Goal: Information Seeking & Learning: Learn about a topic

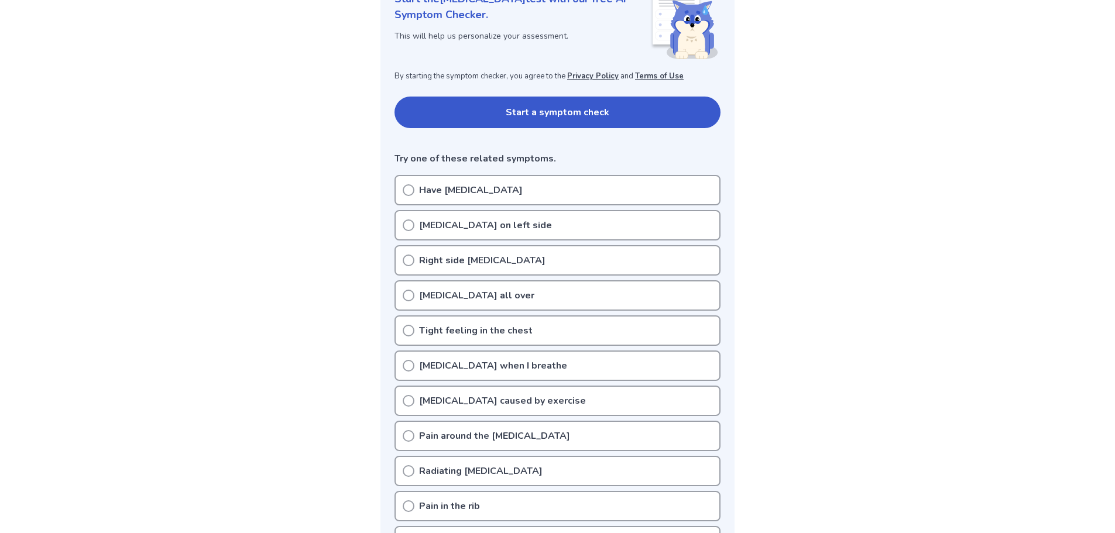
scroll to position [234, 0]
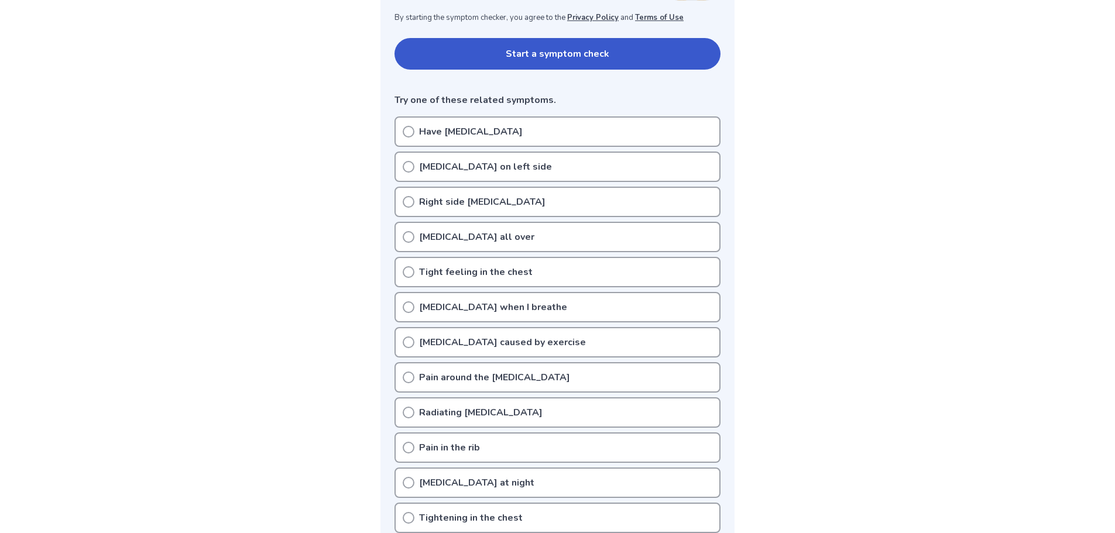
click at [407, 202] on icon at bounding box center [409, 202] width 12 height 12
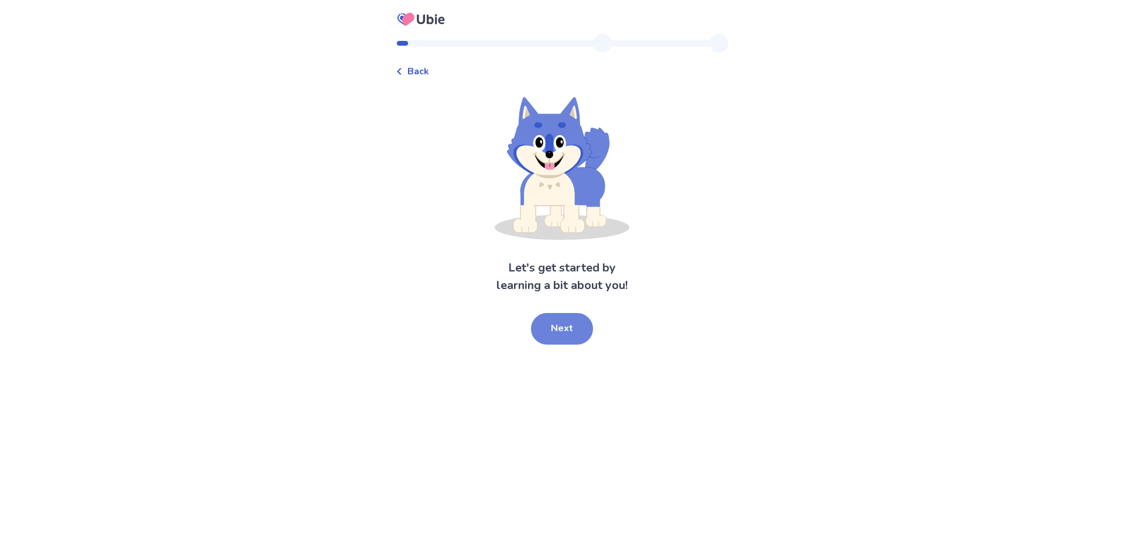
click at [557, 324] on button "Next" at bounding box center [562, 329] width 62 height 32
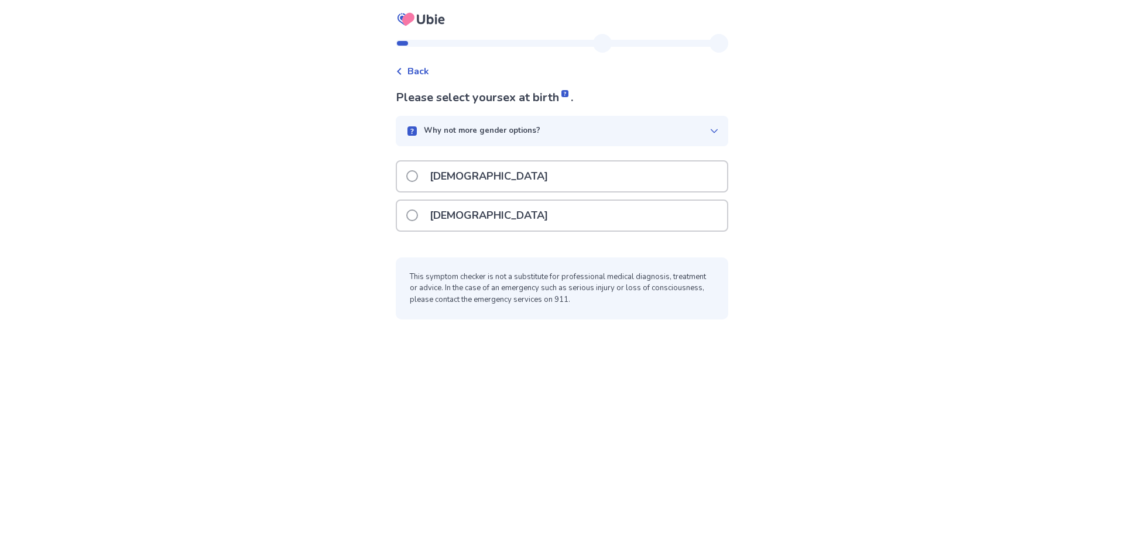
click at [431, 177] on p "Male" at bounding box center [489, 177] width 132 height 30
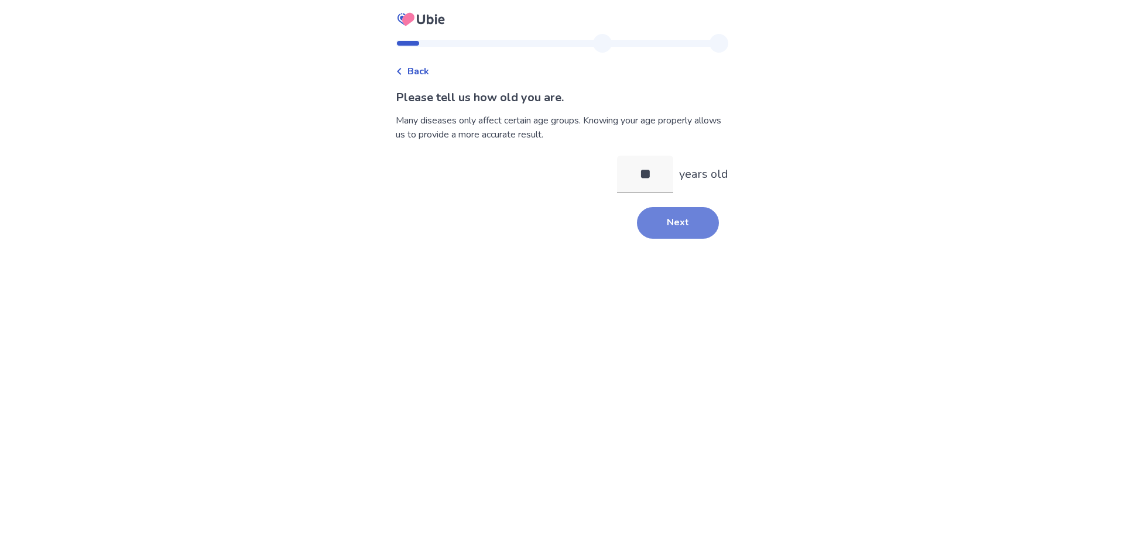
type input "**"
click at [661, 209] on button "Next" at bounding box center [678, 223] width 82 height 32
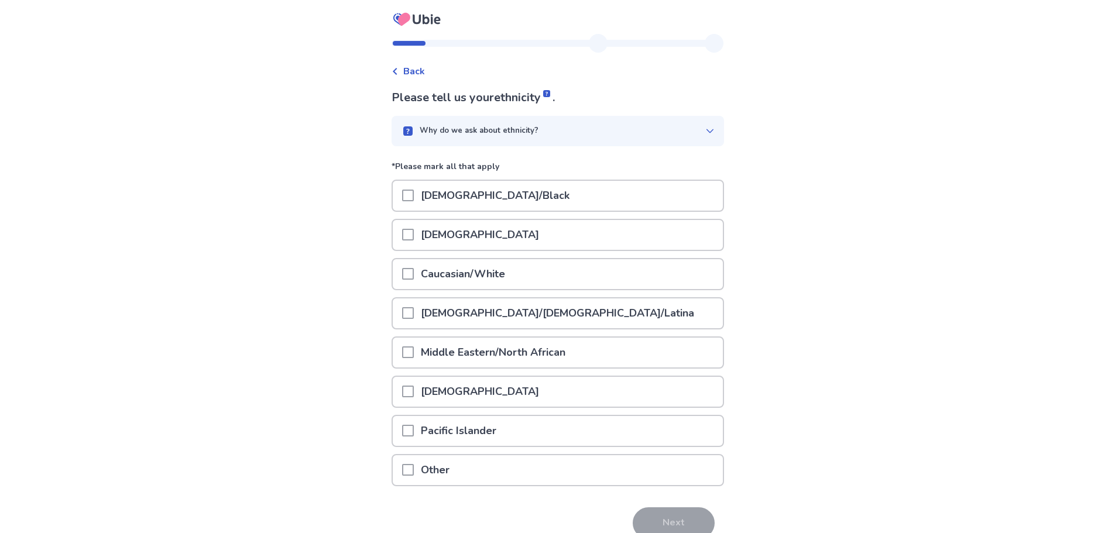
click at [414, 272] on span at bounding box center [408, 274] width 12 height 12
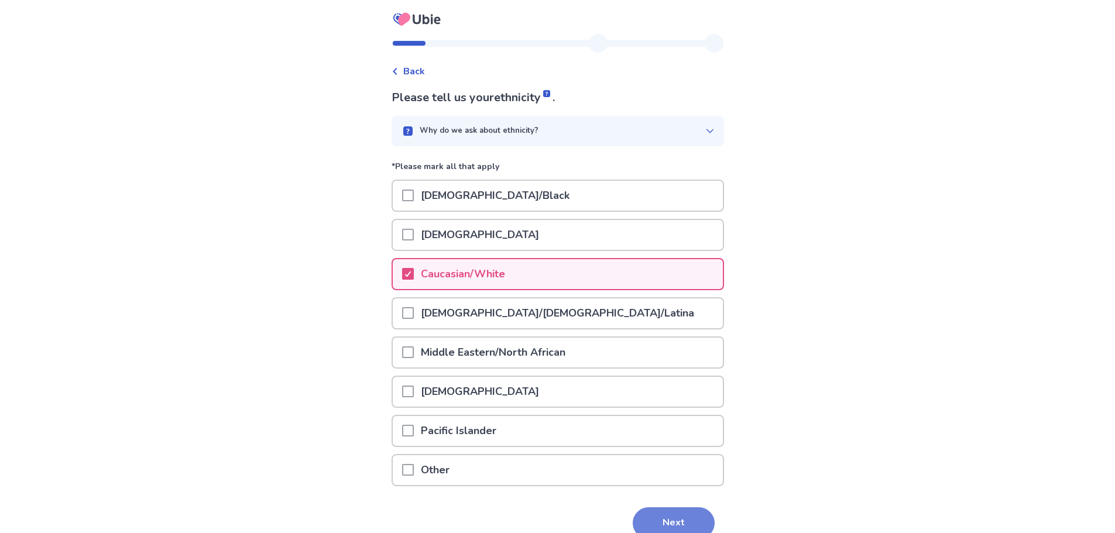
click at [674, 520] on button "Next" at bounding box center [674, 524] width 82 height 32
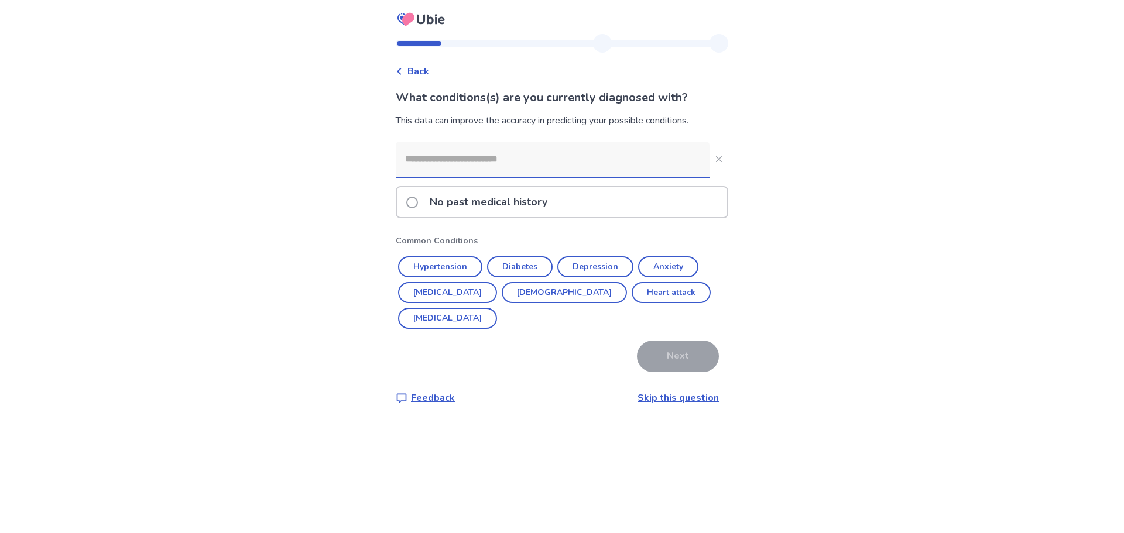
click at [418, 207] on span at bounding box center [412, 203] width 12 height 12
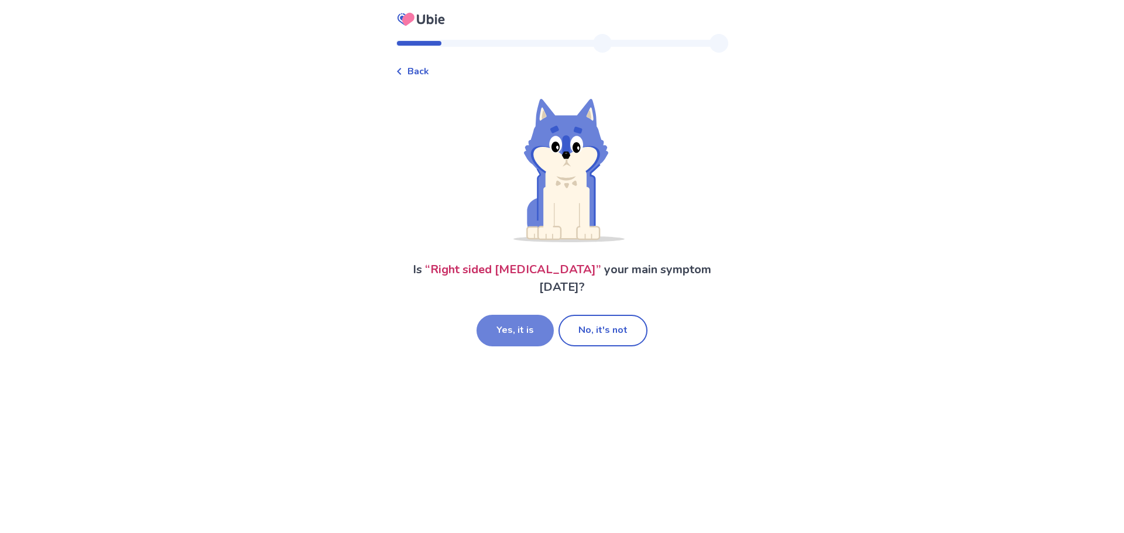
click at [505, 326] on button "Yes, it is" at bounding box center [515, 331] width 77 height 32
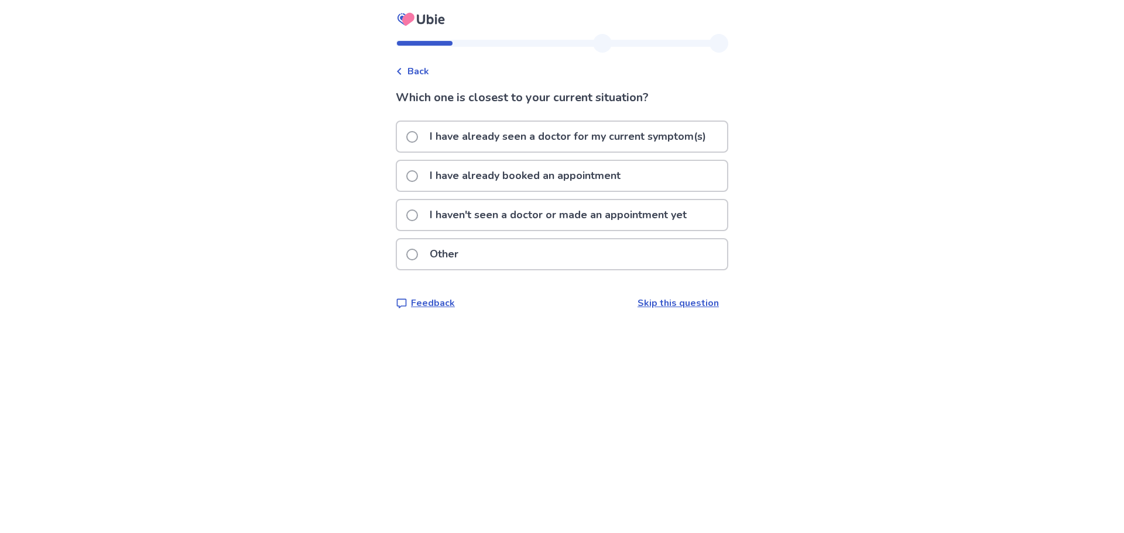
click at [410, 220] on div "I haven't seen a doctor or made an appointment yet" at bounding box center [562, 215] width 330 height 30
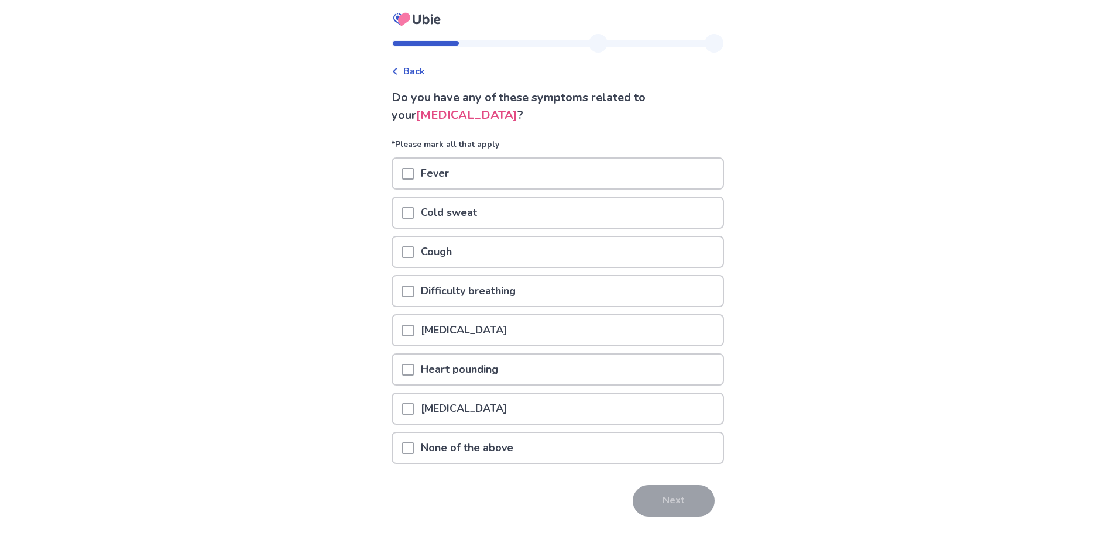
click at [414, 446] on span at bounding box center [408, 449] width 12 height 12
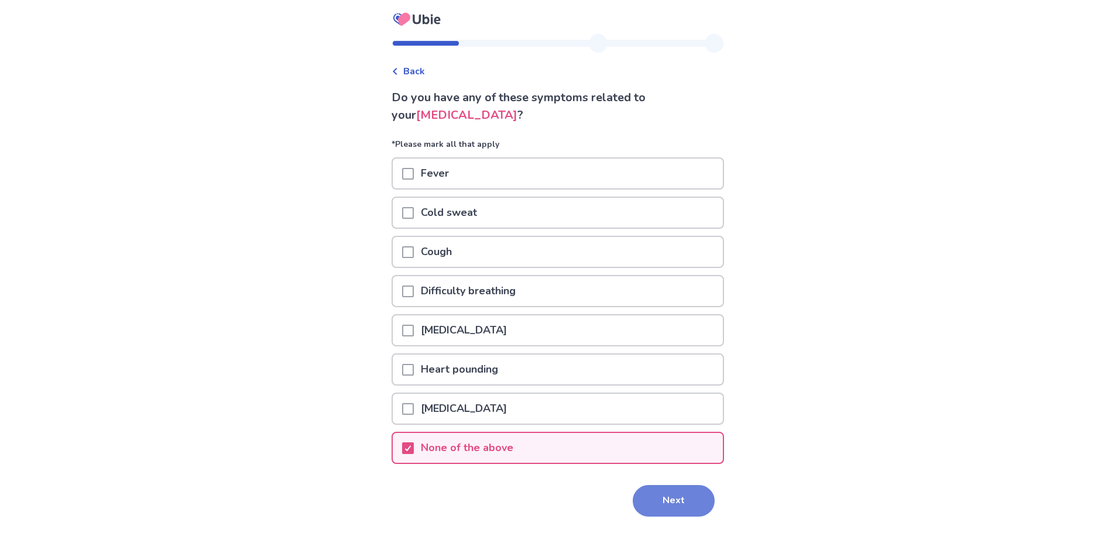
click at [661, 497] on button "Next" at bounding box center [674, 501] width 82 height 32
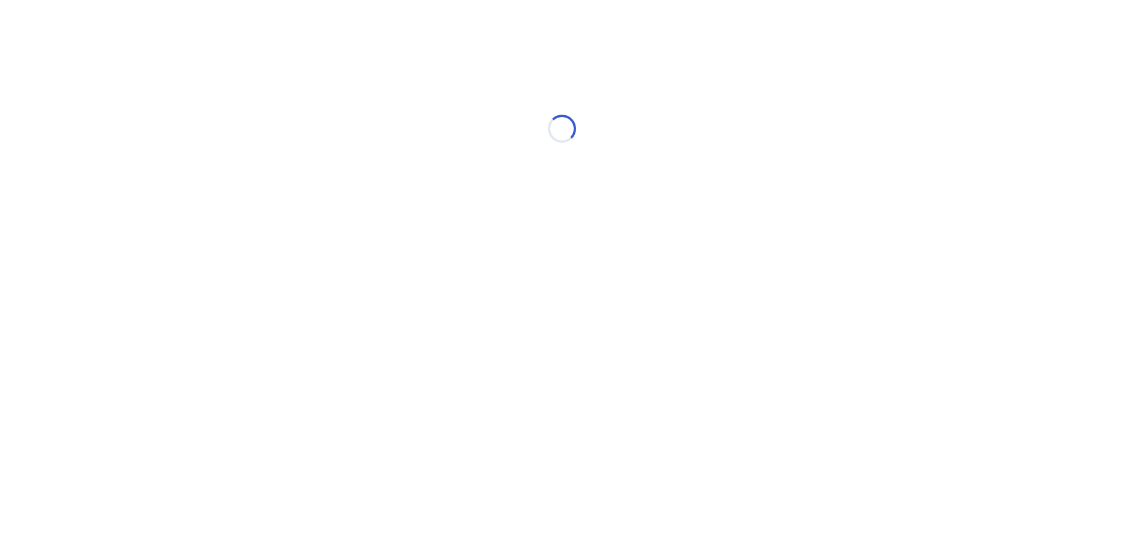
select select "*"
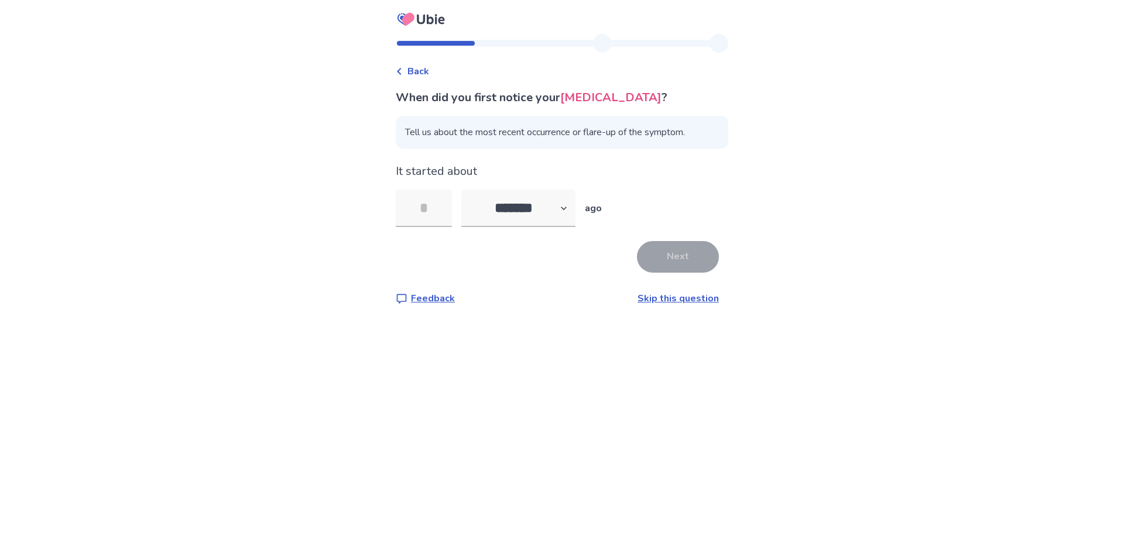
type input "*"
click at [642, 254] on button "Next" at bounding box center [678, 257] width 82 height 32
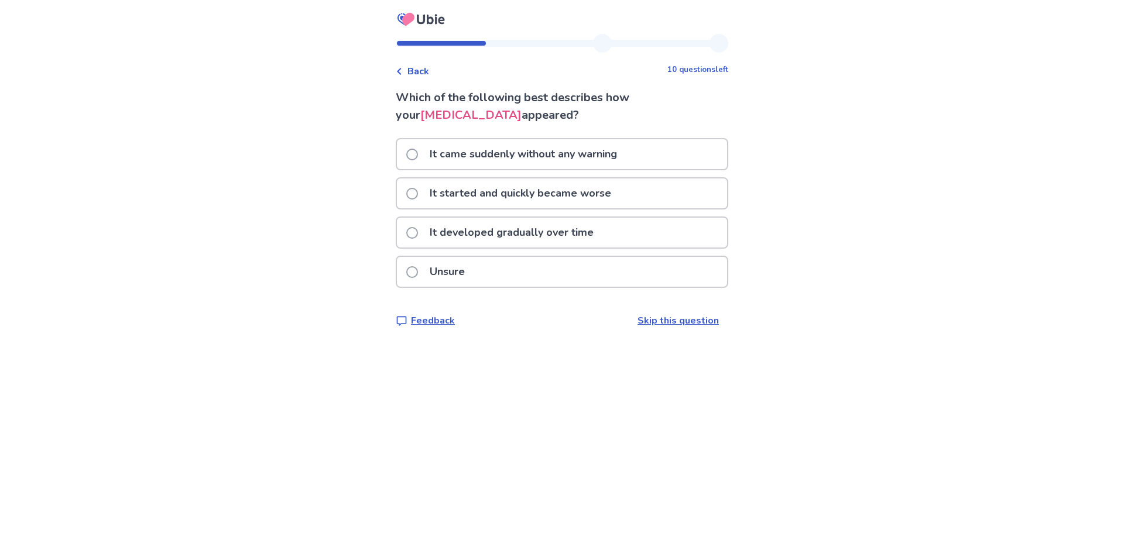
click at [446, 233] on p "It developed gradually over time" at bounding box center [512, 233] width 178 height 30
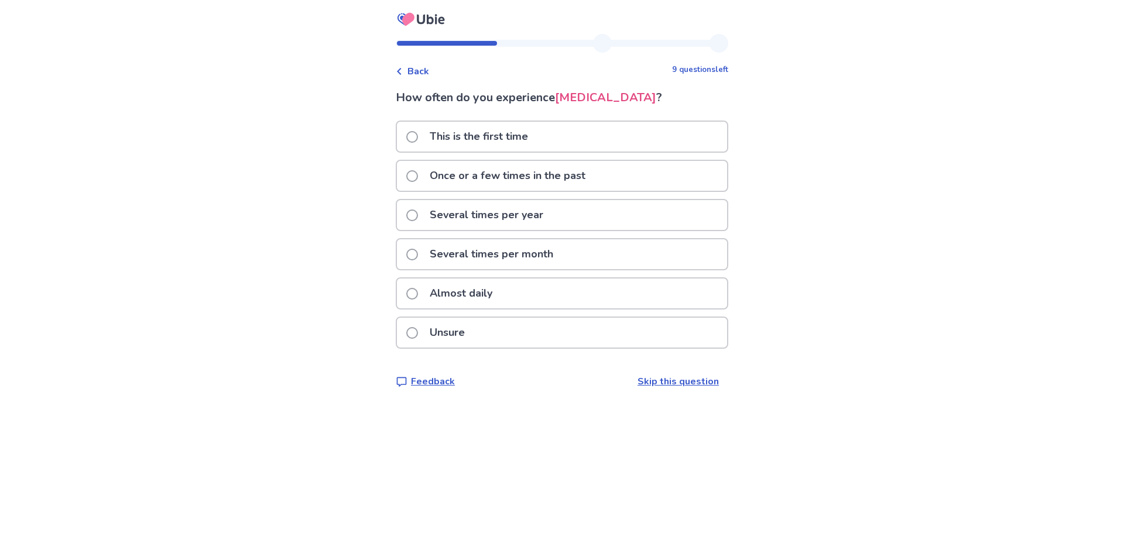
click at [432, 139] on p "This is the first time" at bounding box center [479, 137] width 112 height 30
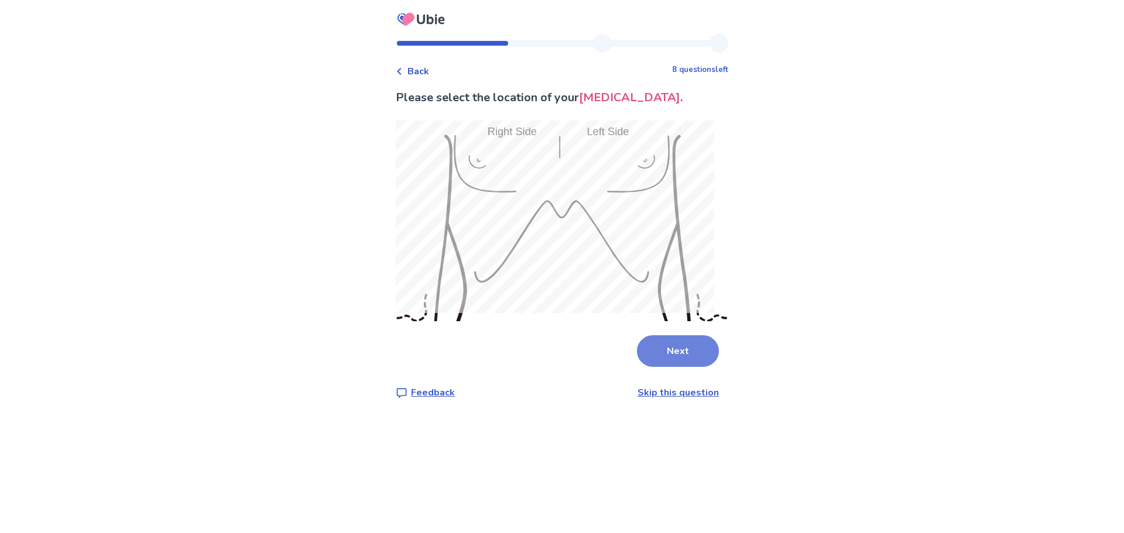
click at [668, 337] on button "Next" at bounding box center [678, 351] width 82 height 32
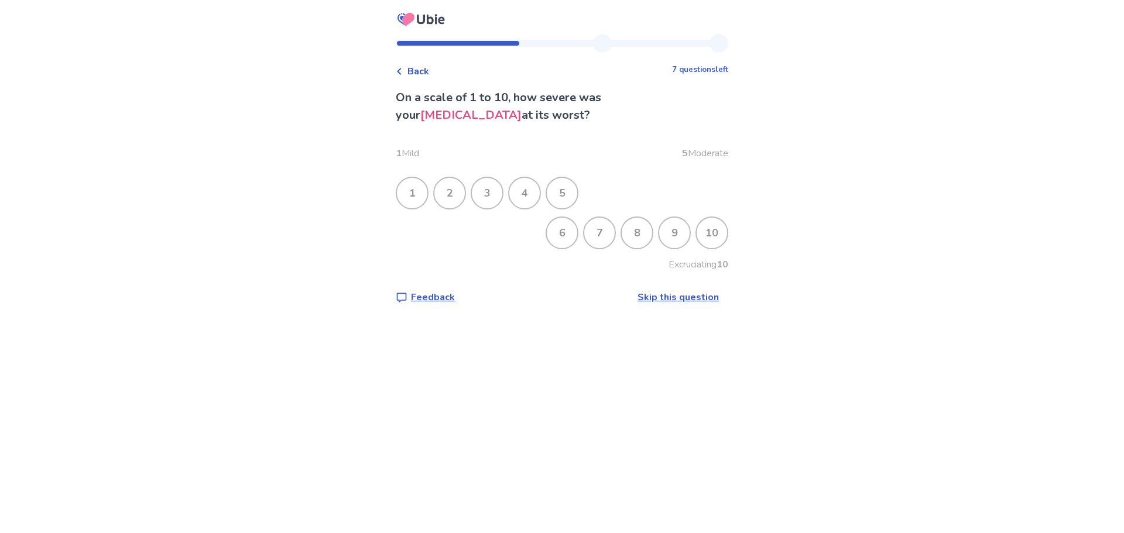
click at [498, 198] on div "3" at bounding box center [487, 193] width 30 height 30
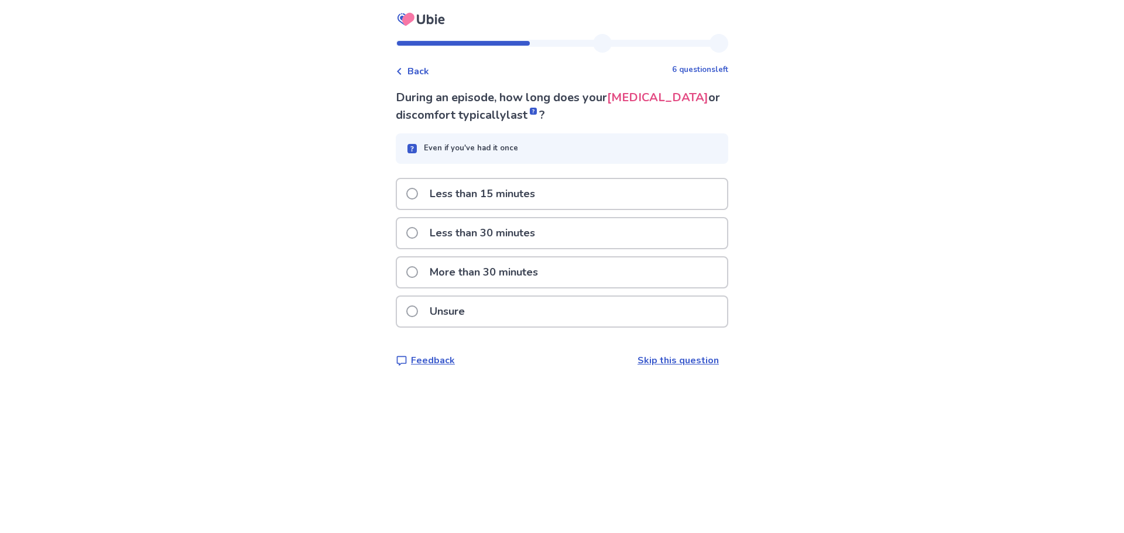
click at [418, 315] on span at bounding box center [412, 312] width 12 height 12
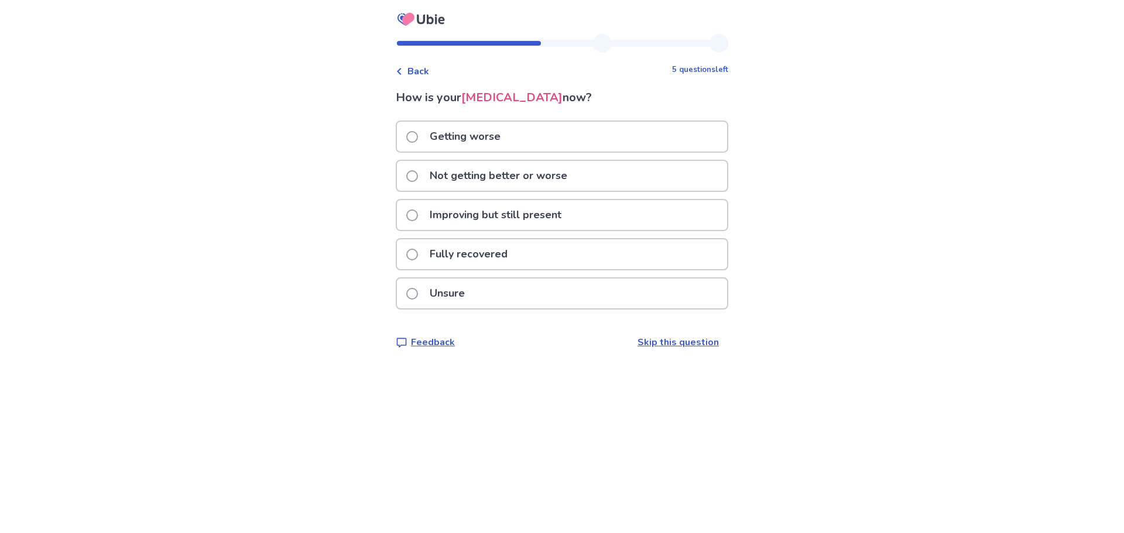
click at [418, 177] on span at bounding box center [412, 176] width 12 height 12
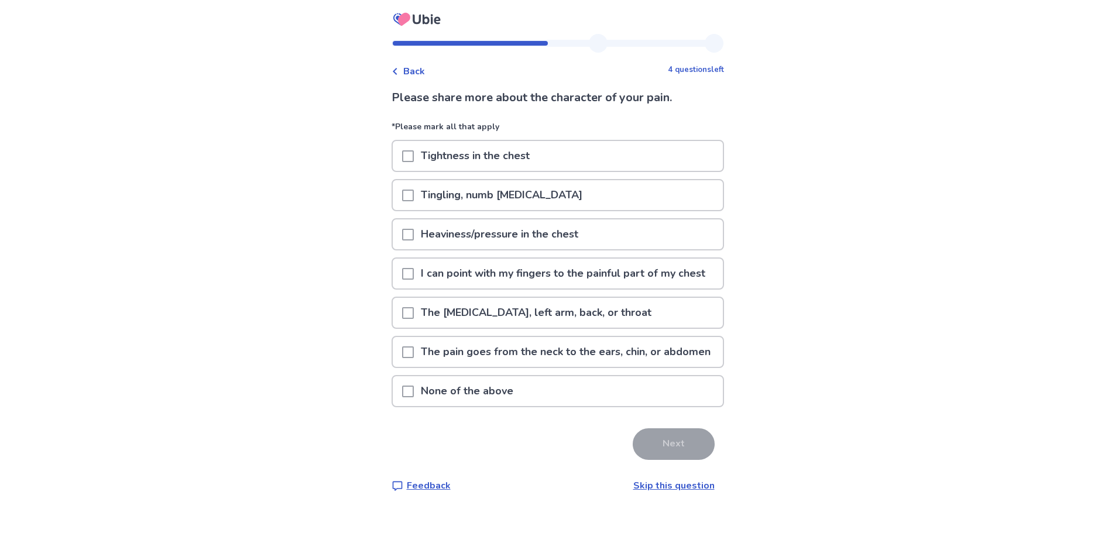
click at [411, 157] on span at bounding box center [408, 156] width 12 height 12
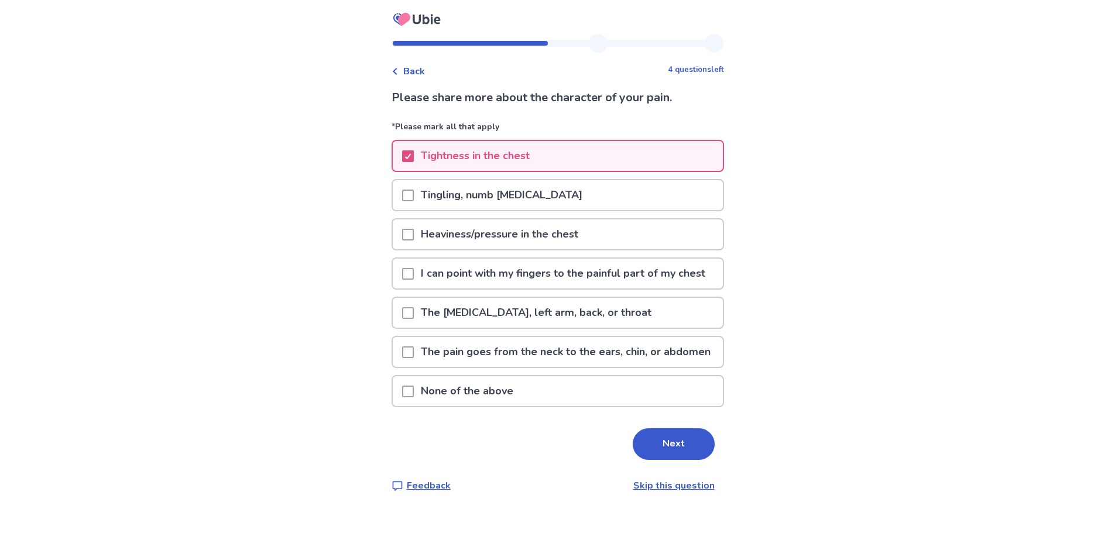
click at [414, 238] on span at bounding box center [408, 235] width 12 height 12
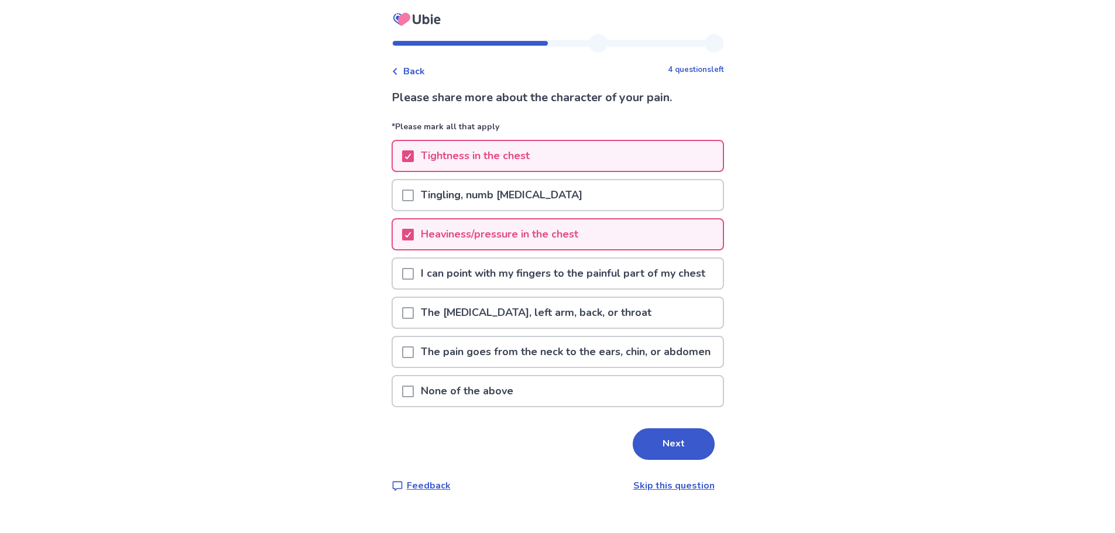
click at [414, 287] on div at bounding box center [408, 274] width 12 height 30
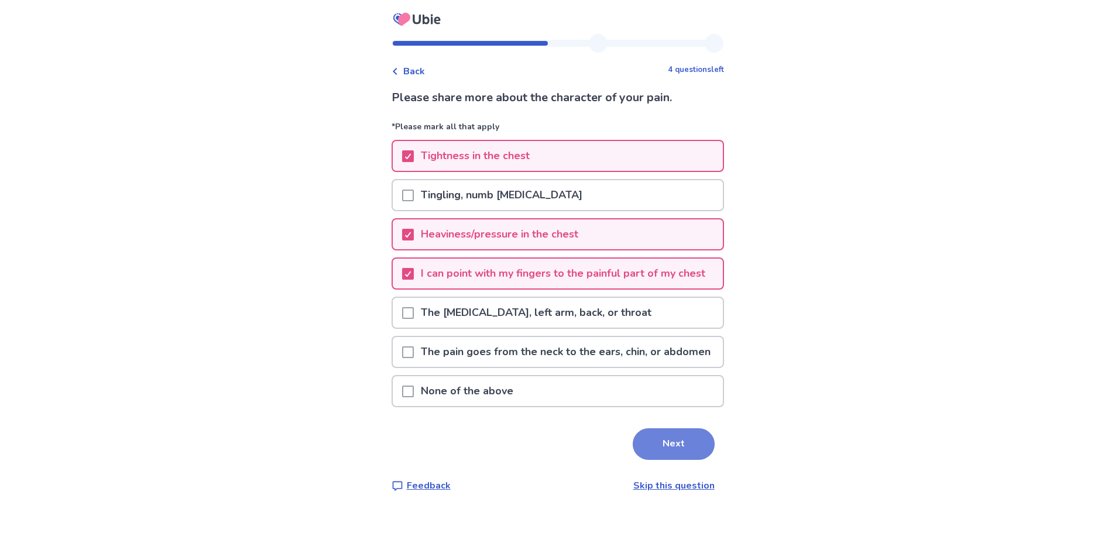
click at [648, 460] on button "Next" at bounding box center [674, 445] width 82 height 32
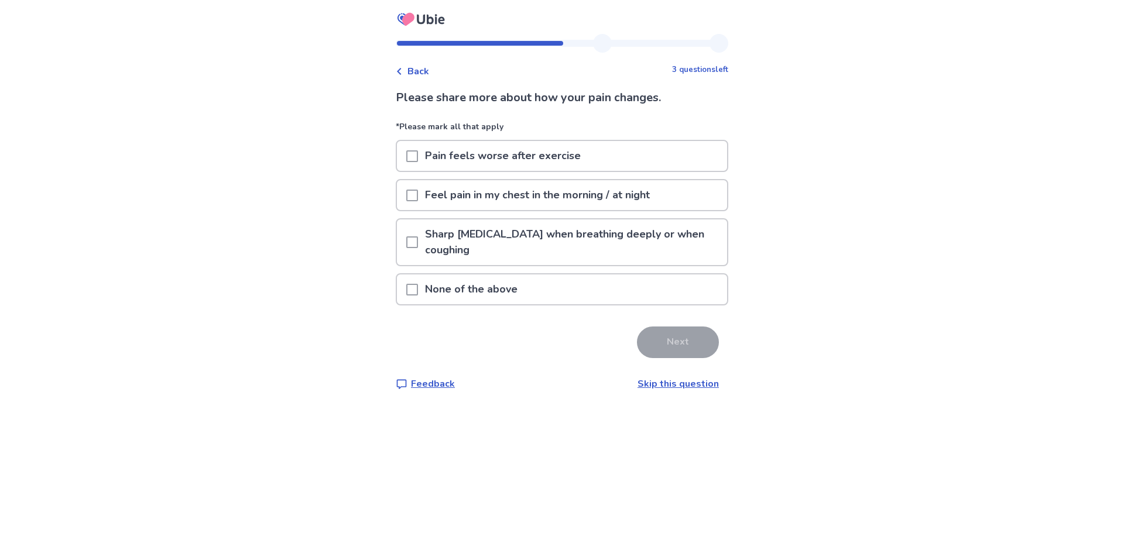
click at [418, 289] on span at bounding box center [412, 290] width 12 height 12
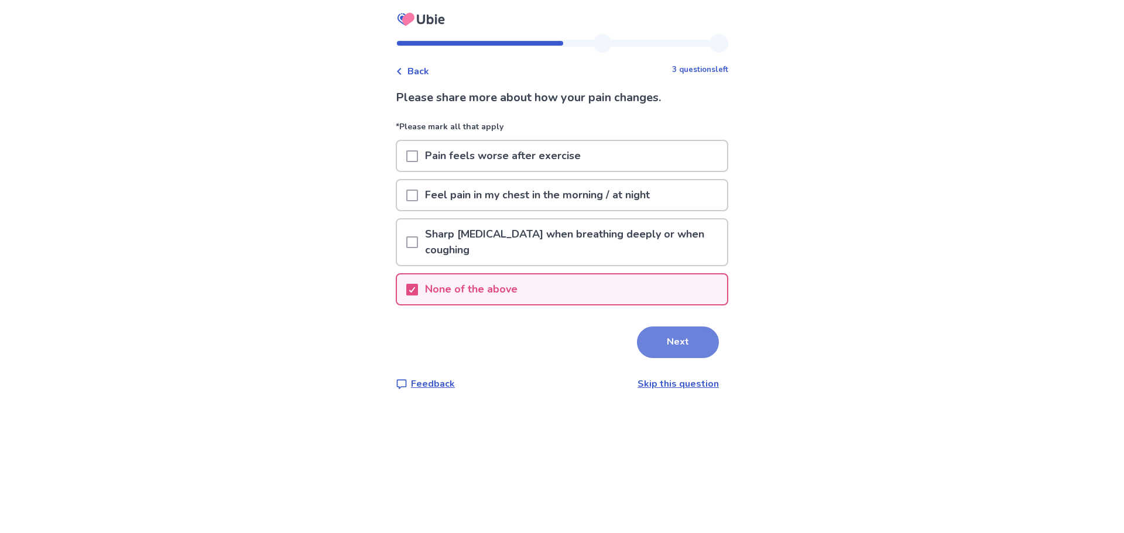
click at [669, 338] on button "Next" at bounding box center [678, 343] width 82 height 32
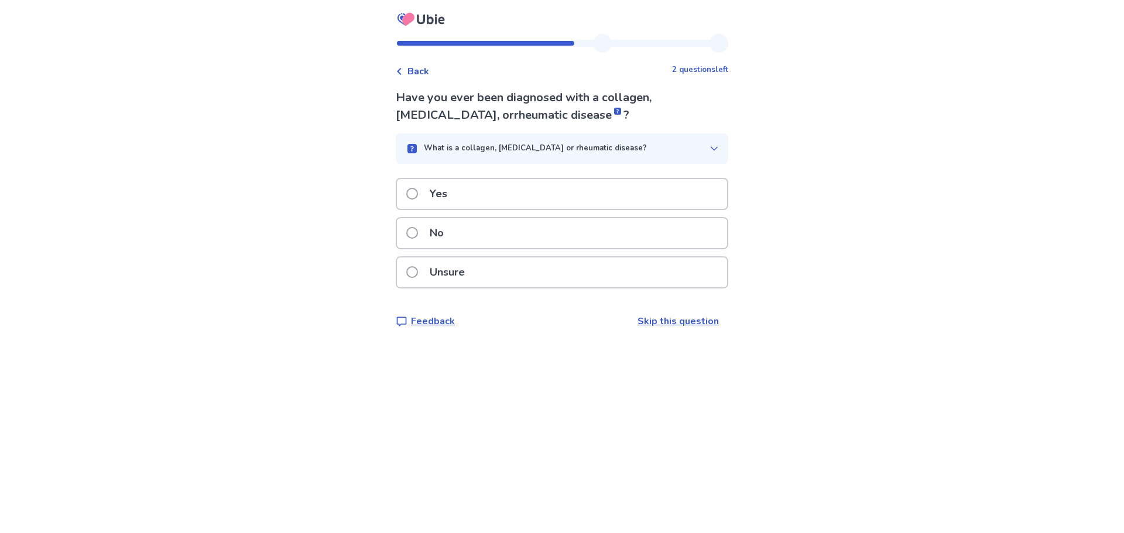
click at [418, 230] on span at bounding box center [412, 233] width 12 height 12
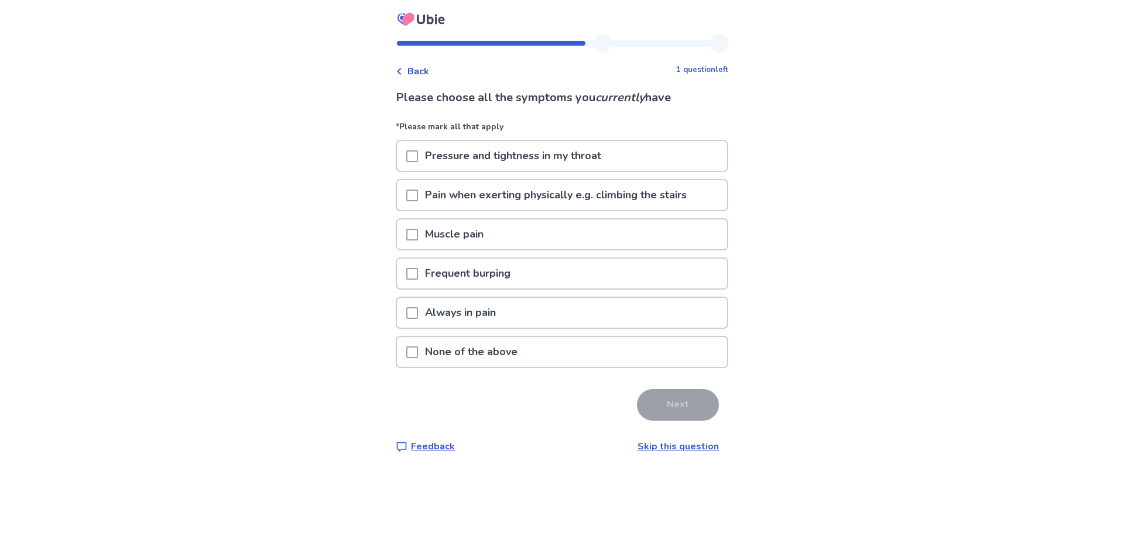
click at [417, 277] on span at bounding box center [412, 274] width 12 height 12
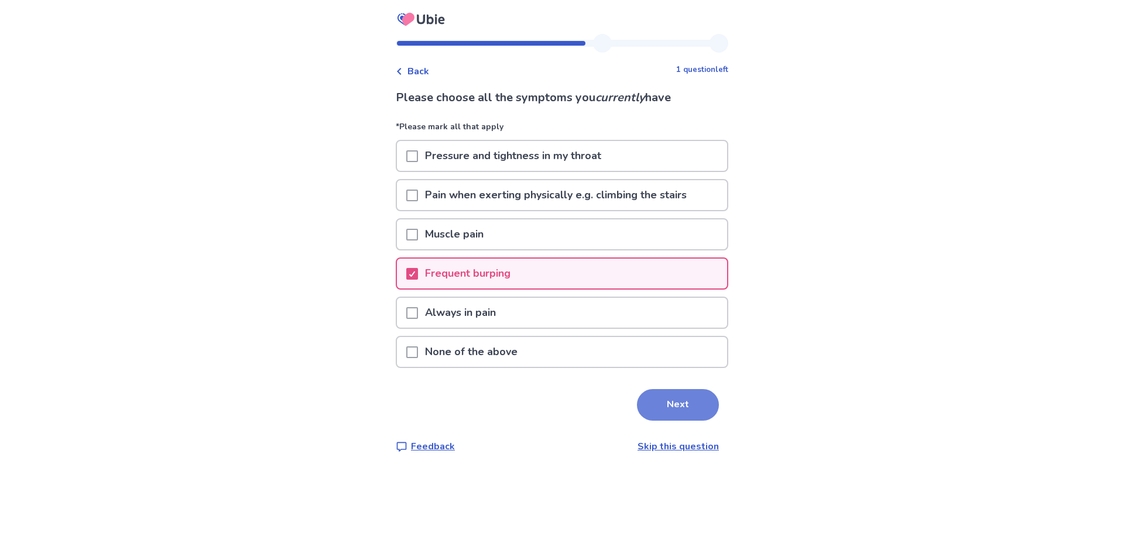
click at [681, 410] on button "Next" at bounding box center [678, 405] width 82 height 32
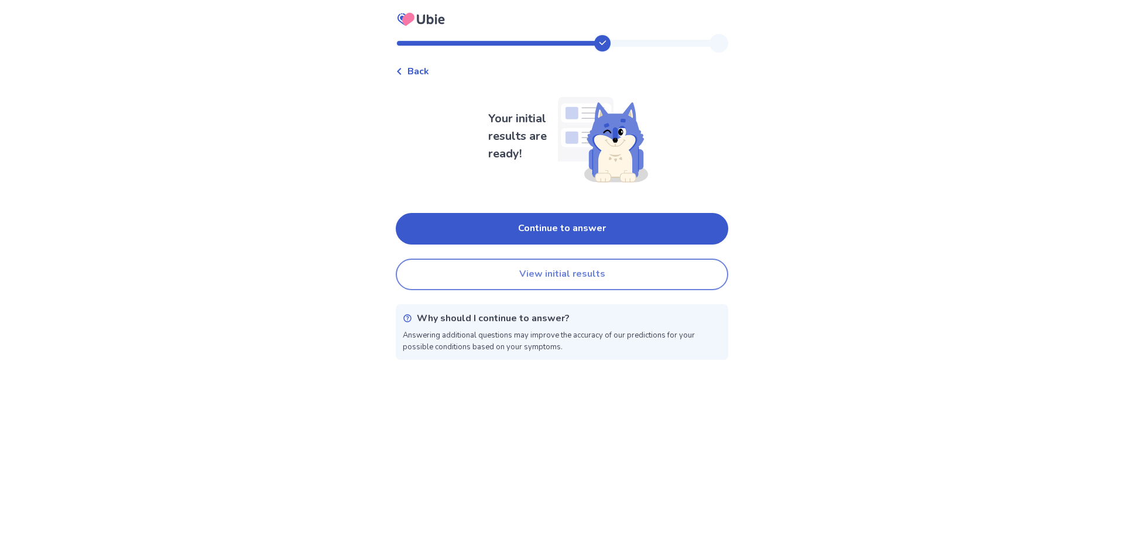
click at [551, 269] on button "View initial results" at bounding box center [562, 275] width 333 height 32
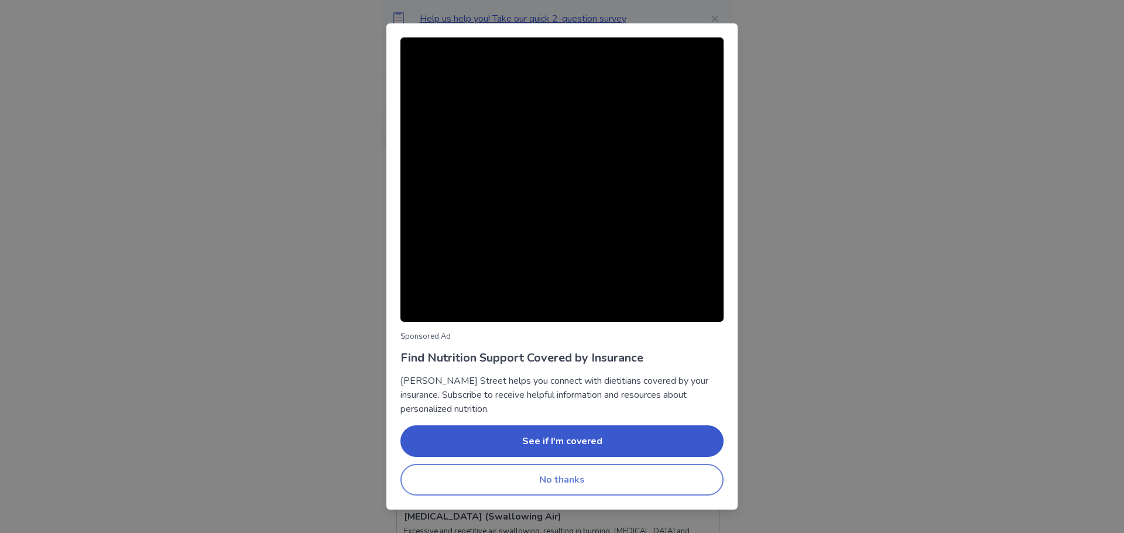
click at [549, 479] on button "No thanks" at bounding box center [561, 480] width 323 height 32
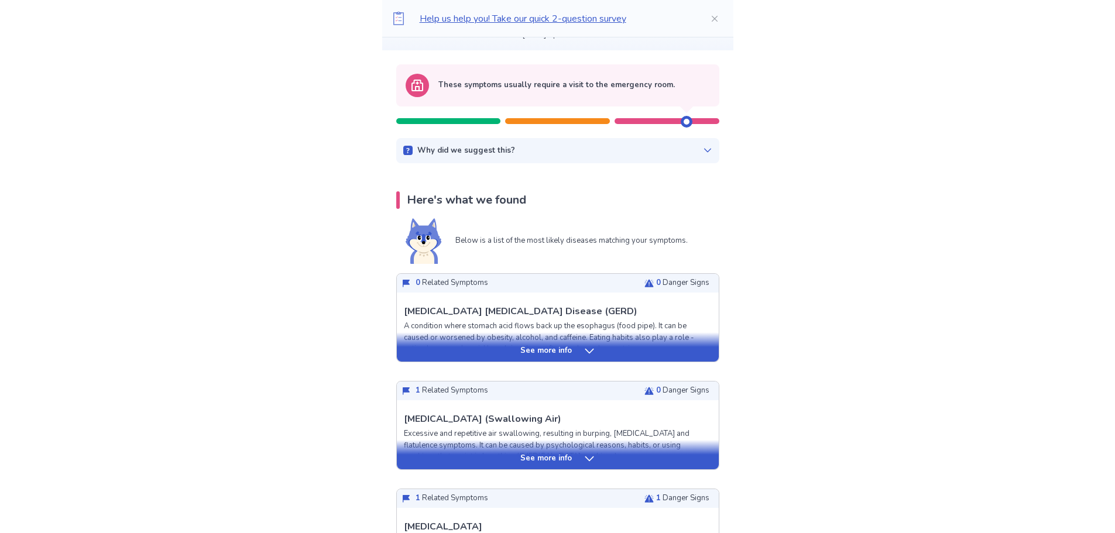
scroll to position [117, 0]
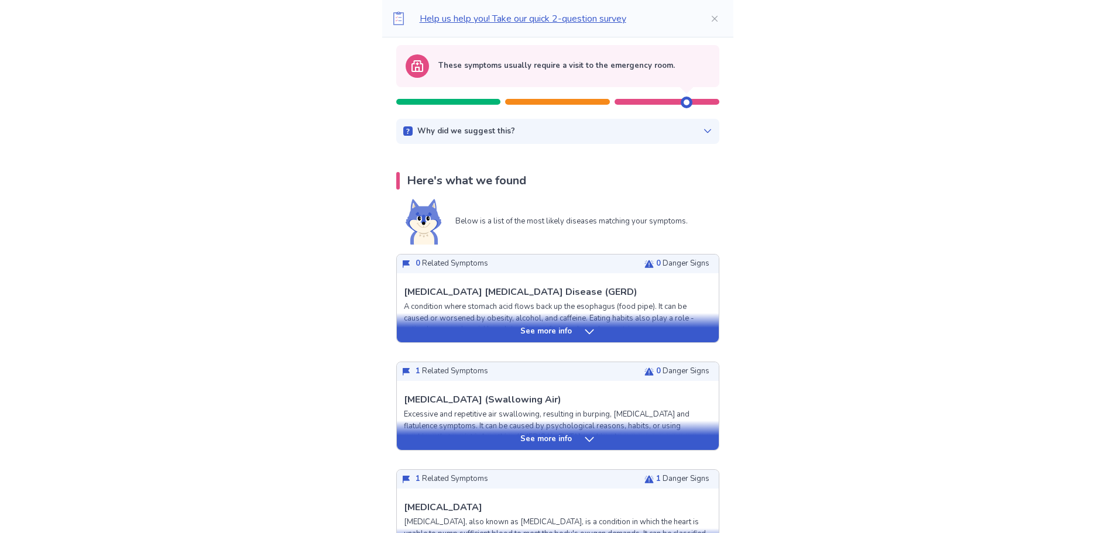
click at [685, 129] on div "Why did we suggest this?" at bounding box center [557, 132] width 309 height 12
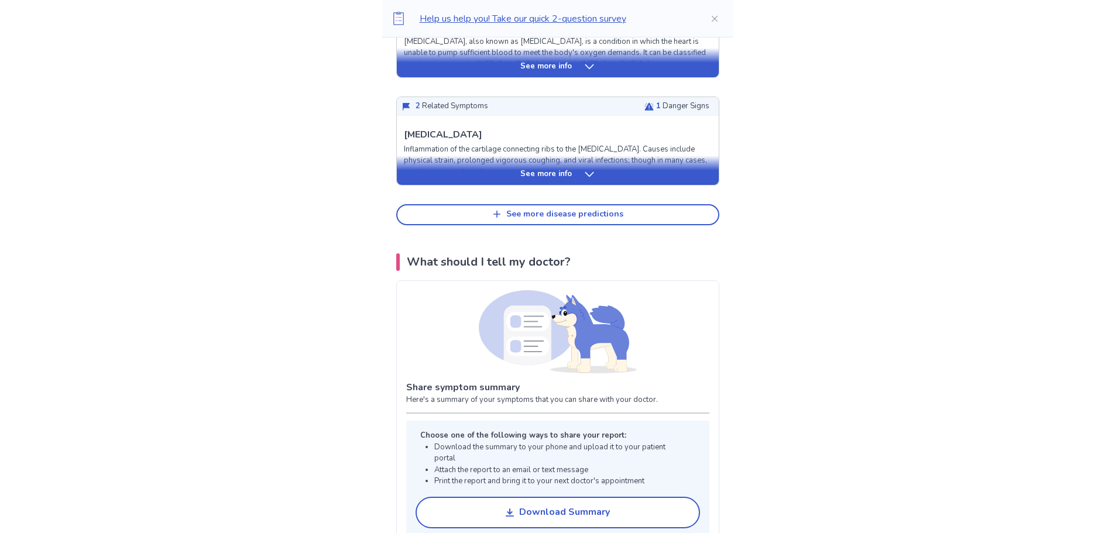
scroll to position [468, 0]
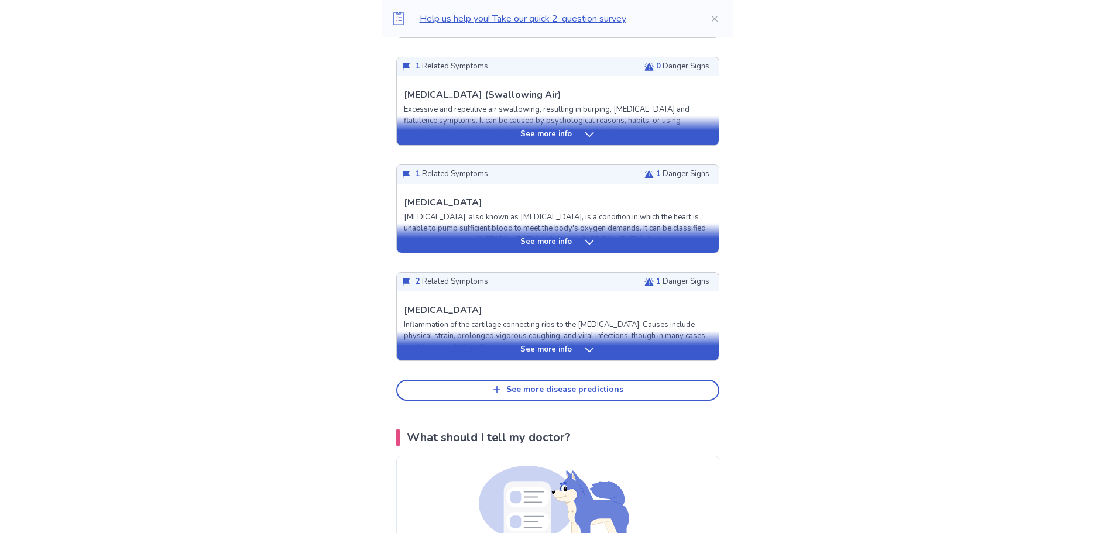
click at [580, 241] on div "See more info" at bounding box center [558, 243] width 322 height 12
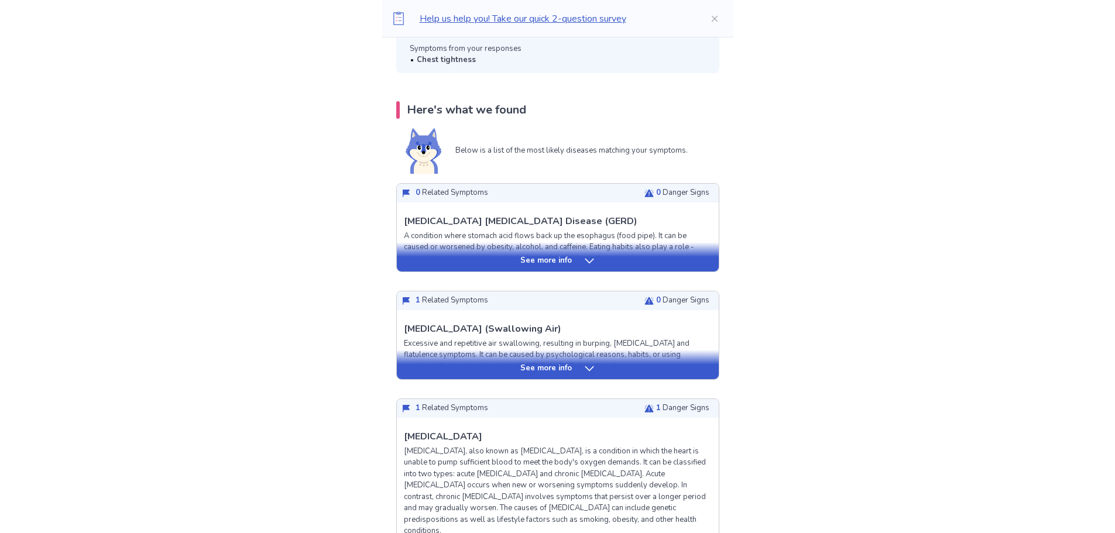
scroll to position [0, 0]
